Goal: Task Accomplishment & Management: Use online tool/utility

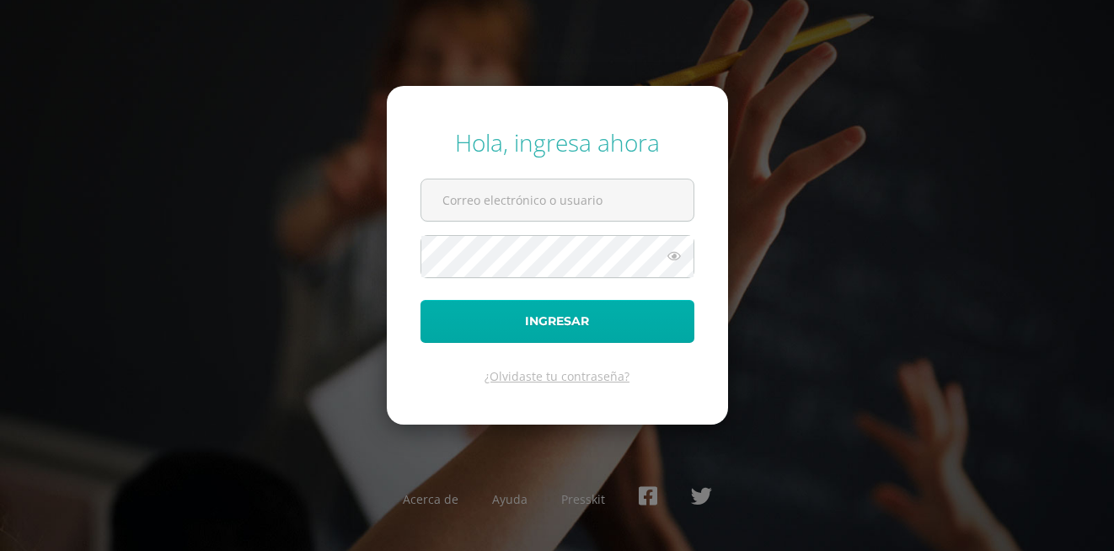
type input "[EMAIL_ADDRESS][PERSON_NAME][DOMAIN_NAME]"
click at [542, 323] on button "Ingresar" at bounding box center [557, 321] width 274 height 43
type input "20180041@fatima.edu.gt"
click at [612, 328] on button "Ingresar" at bounding box center [557, 321] width 274 height 43
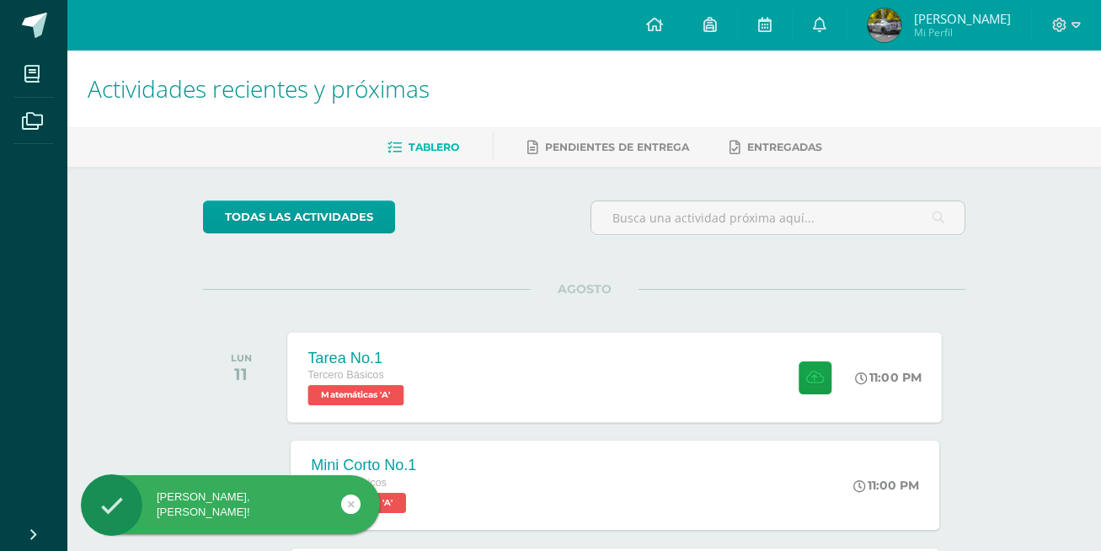
click at [484, 376] on div "Tarea No.1 Tercero Básicos Matemáticas 'A' 11:00 PM Tarea No.1 Matemáticas" at bounding box center [615, 377] width 654 height 90
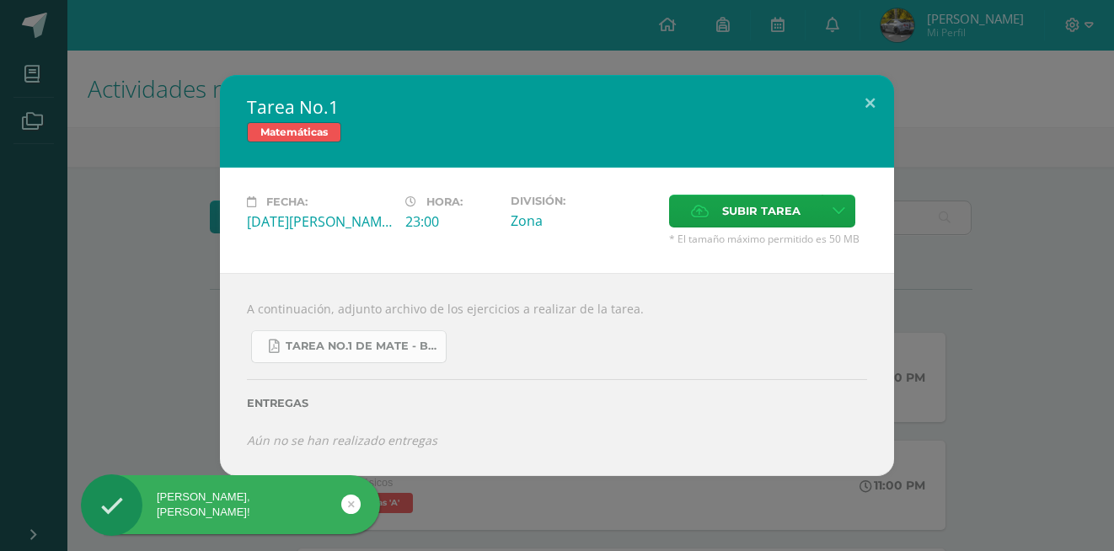
click at [399, 353] on span "Tarea No.1 de Mate - Bloque IV.pdf" at bounding box center [362, 345] width 152 height 13
